Goal: Information Seeking & Learning: Learn about a topic

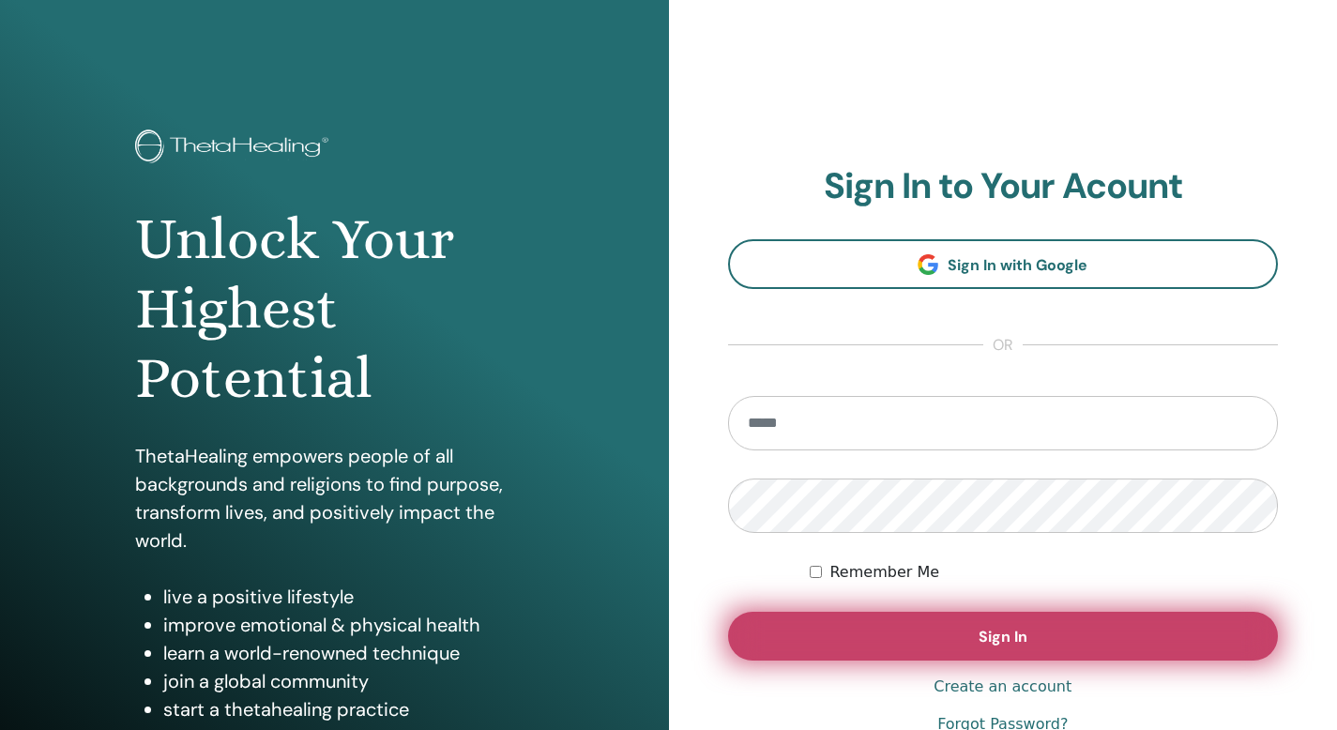
type input "**********"
click at [983, 642] on span "Sign In" at bounding box center [1003, 637] width 49 height 20
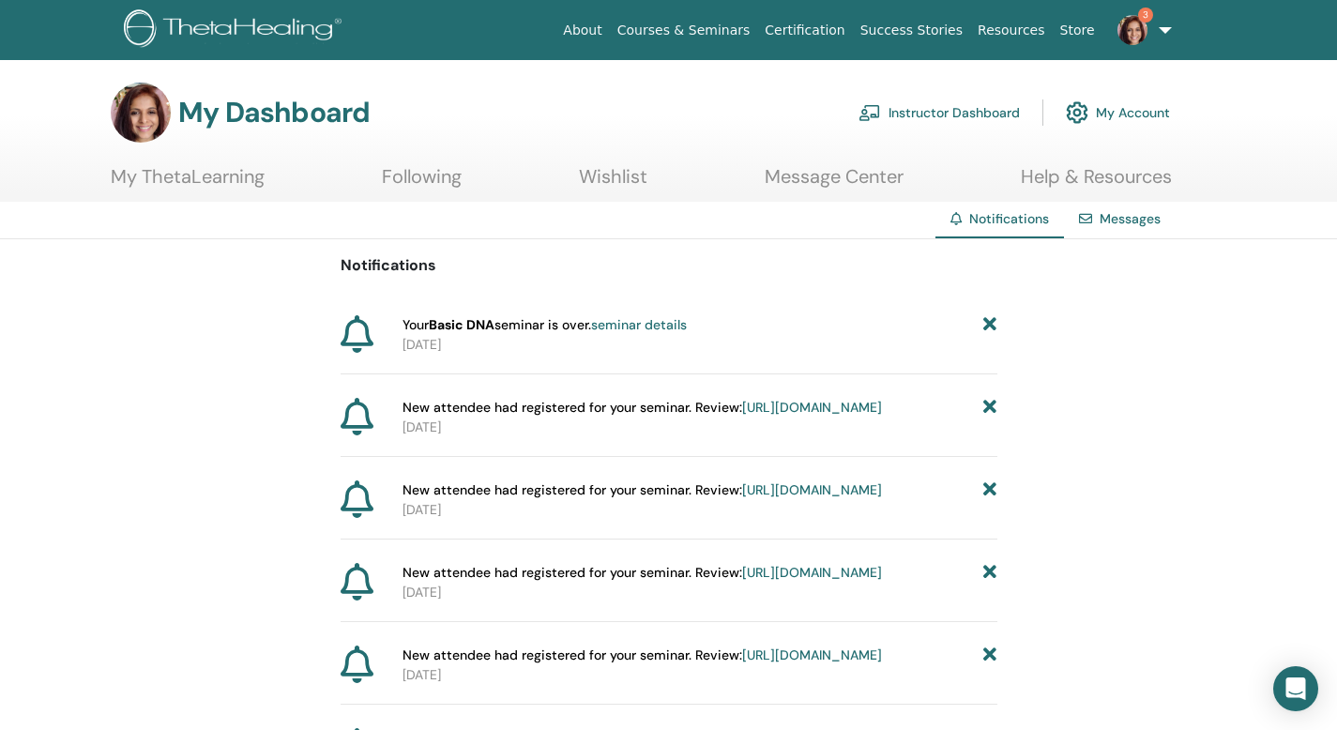
click at [1119, 114] on link "My Account" at bounding box center [1118, 112] width 104 height 41
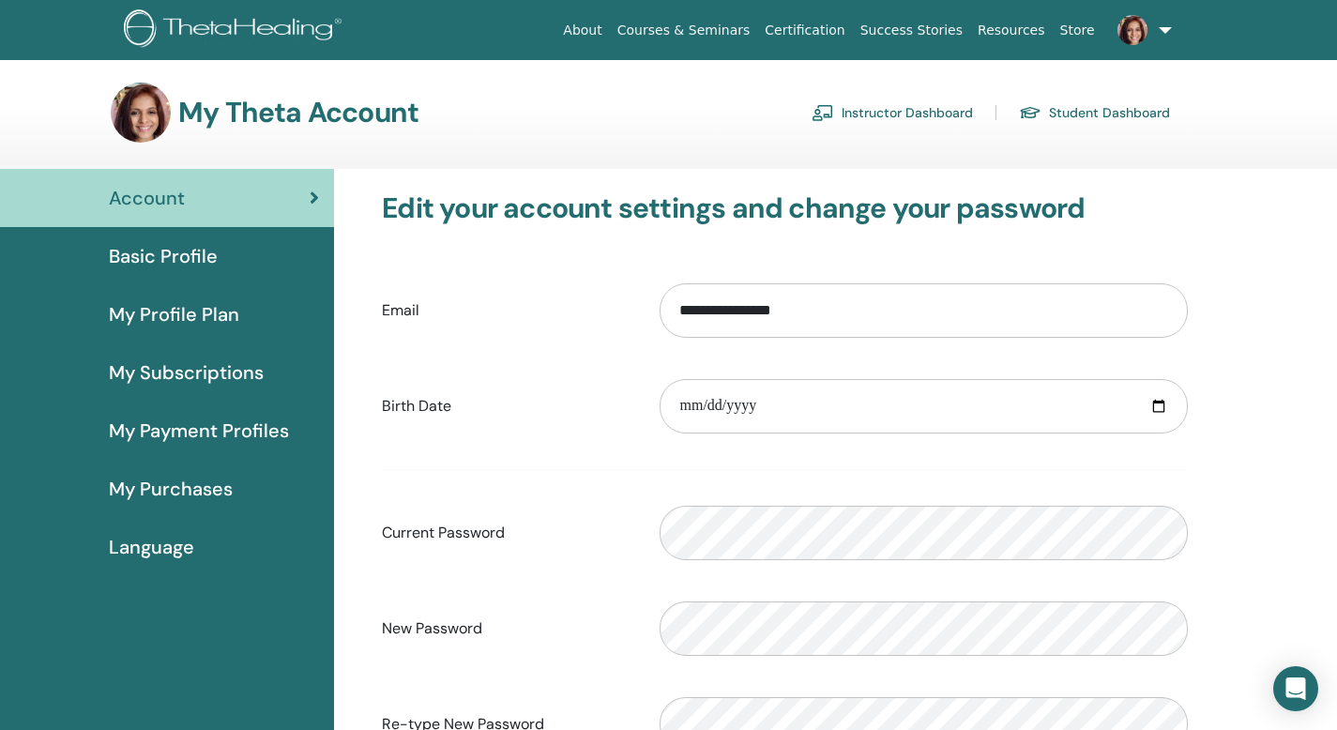
click at [920, 114] on link "Instructor Dashboard" at bounding box center [892, 113] width 161 height 30
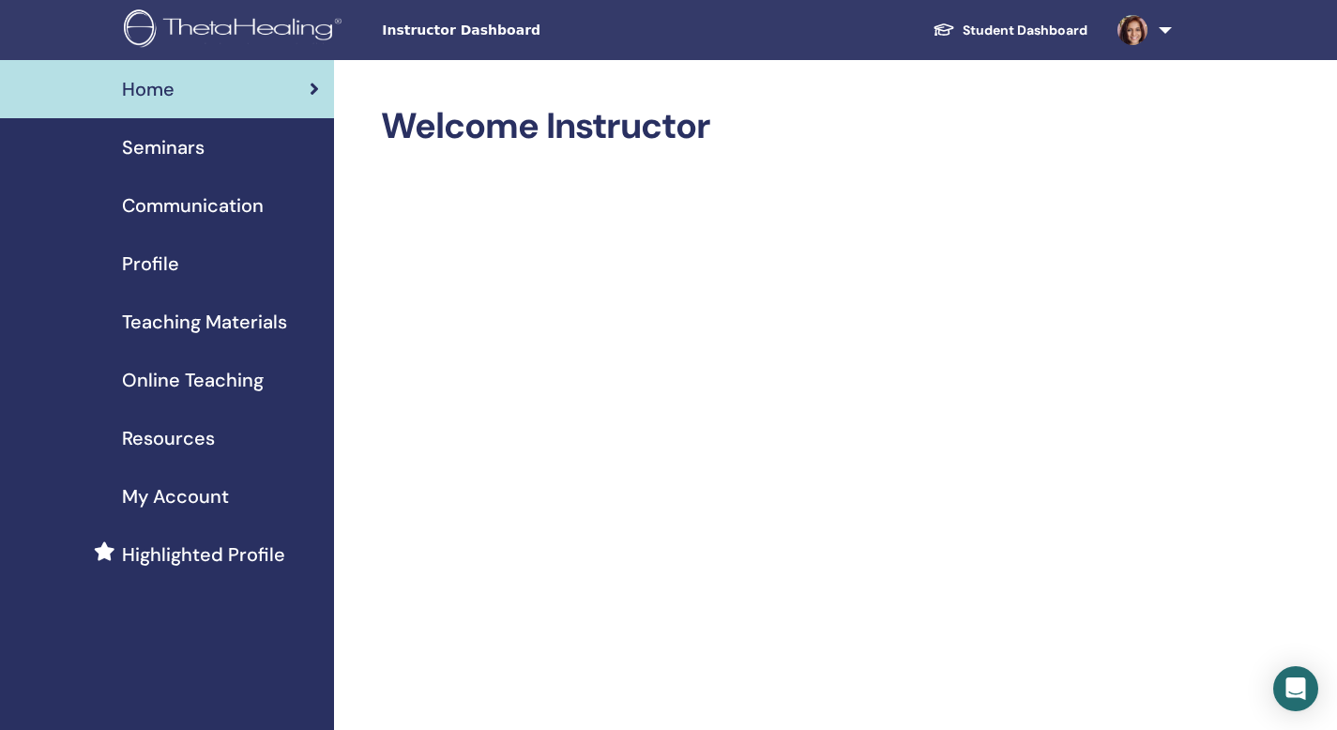
click at [215, 378] on span "Online Teaching" at bounding box center [193, 380] width 142 height 28
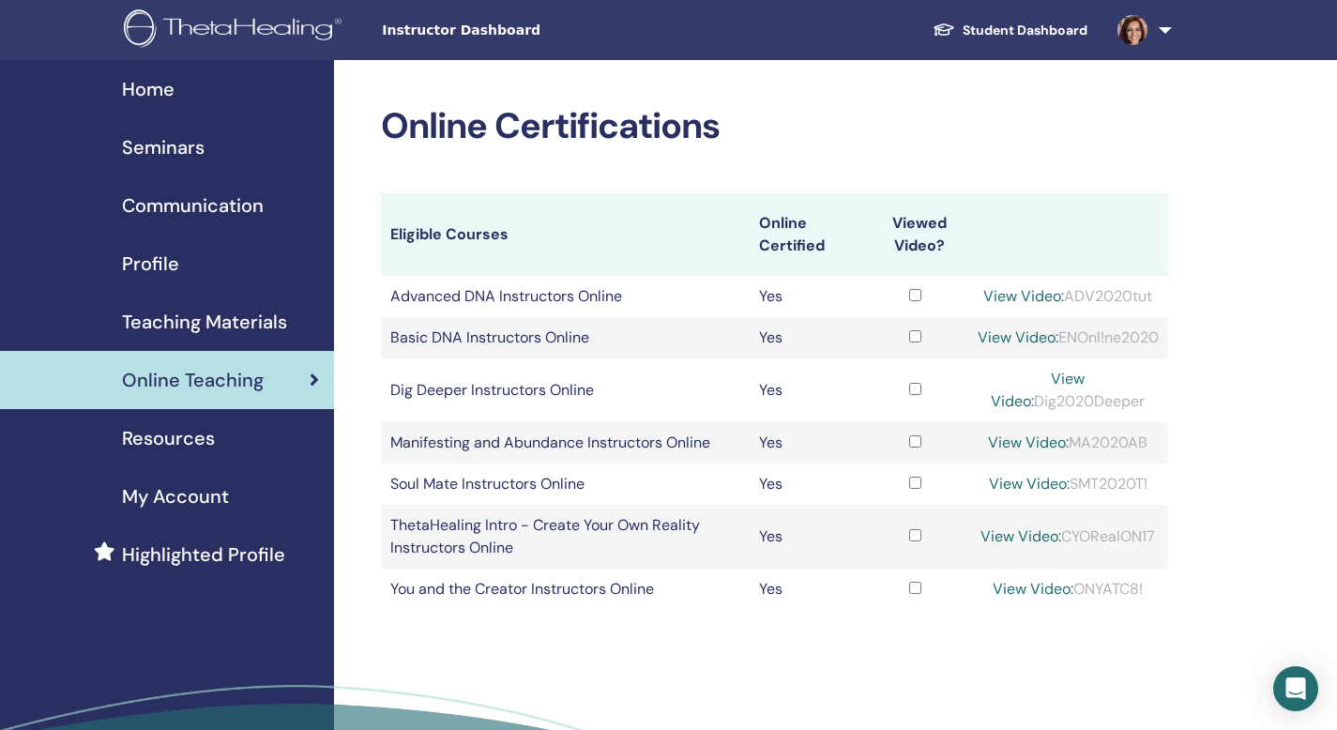
click at [1054, 404] on link "View Video:" at bounding box center [1038, 390] width 94 height 42
